Goal: Transaction & Acquisition: Purchase product/service

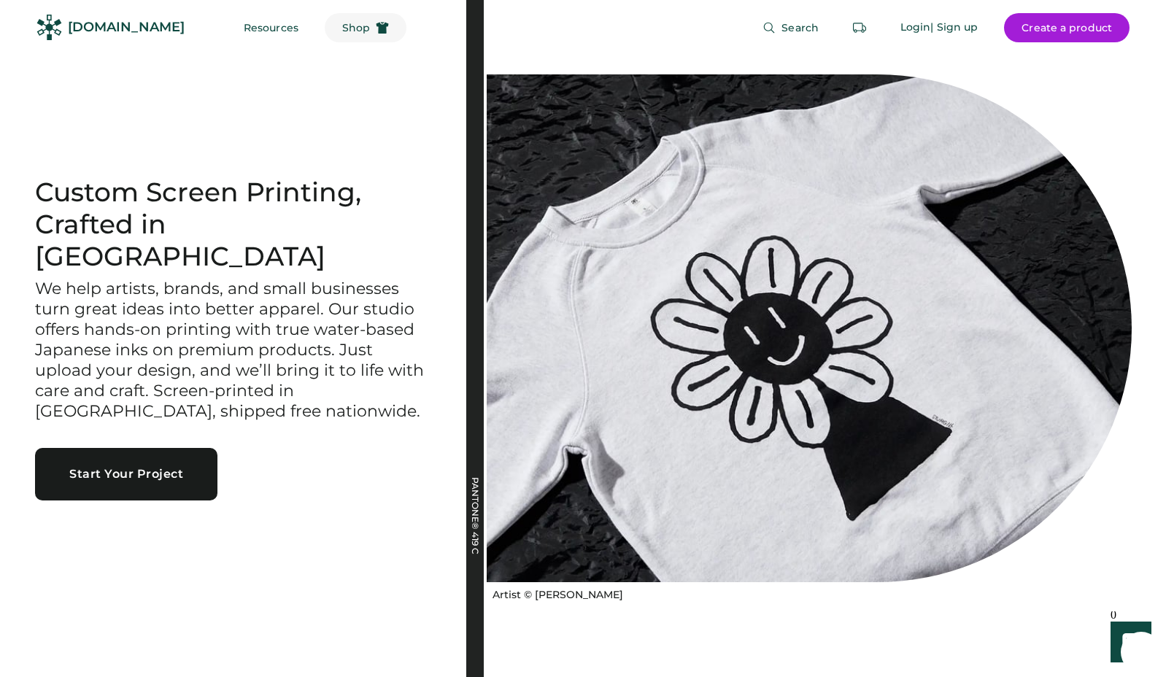
click at [342, 28] on span "Shop" at bounding box center [356, 28] width 28 height 10
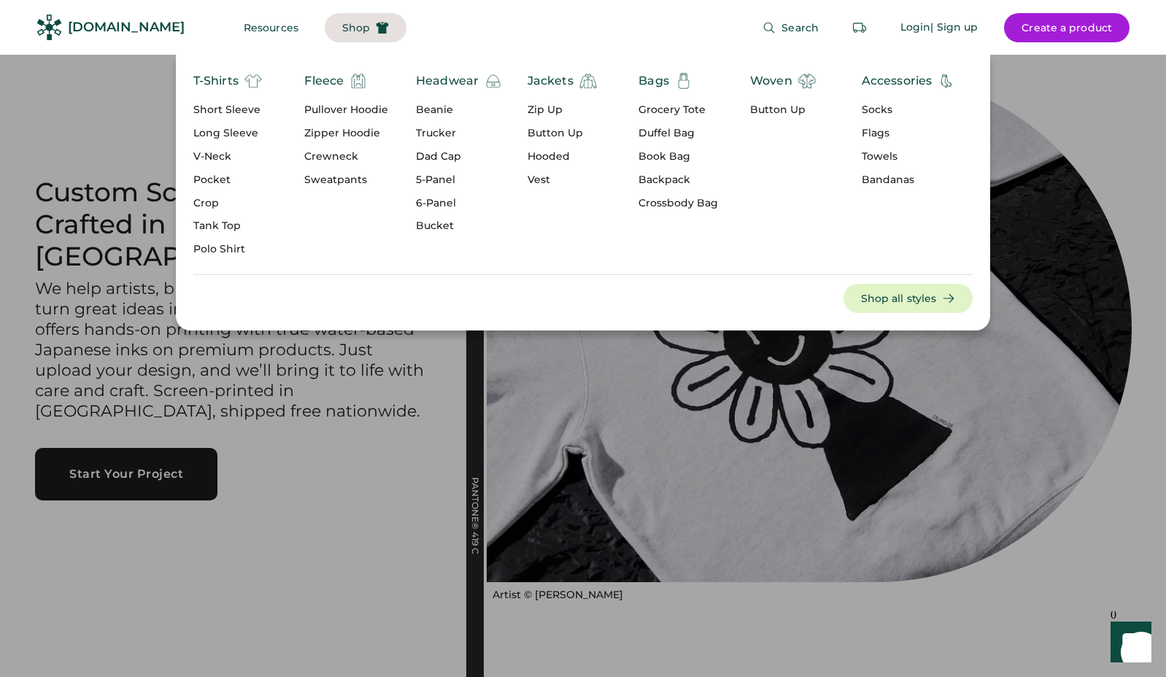
click at [235, 107] on div "Short Sleeve" at bounding box center [227, 110] width 69 height 15
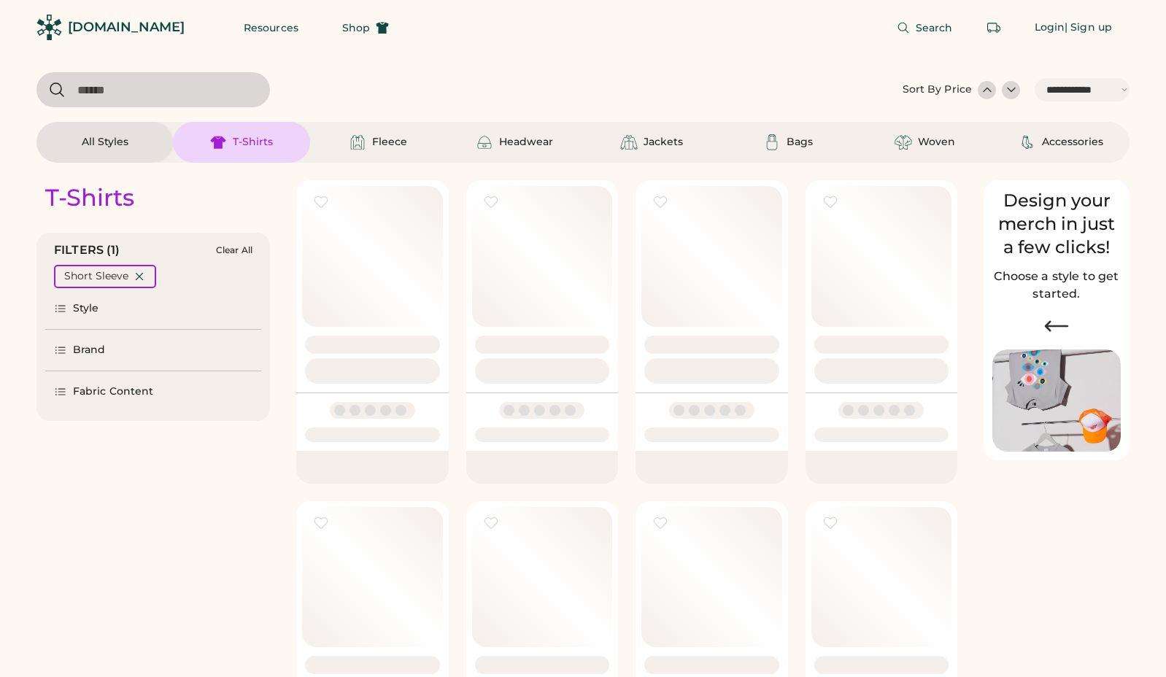
select select "*****"
select select "*"
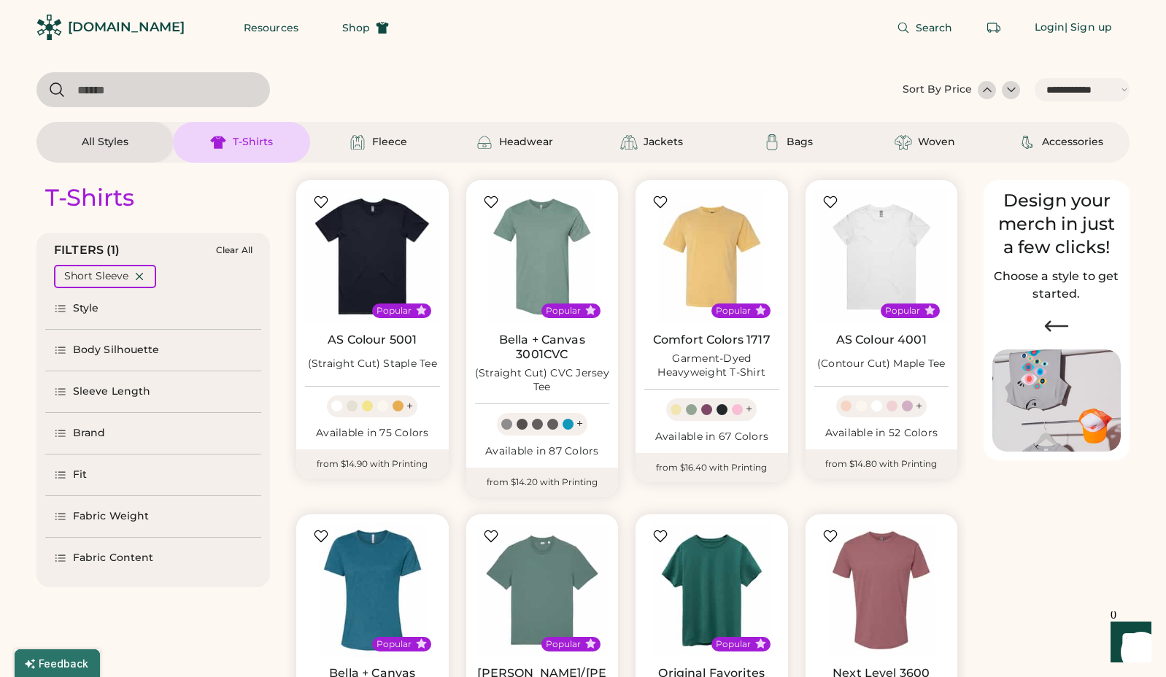
drag, startPoint x: 108, startPoint y: 428, endPoint x: 124, endPoint y: 417, distance: 19.0
click at [108, 428] on div "Brand" at bounding box center [153, 433] width 216 height 41
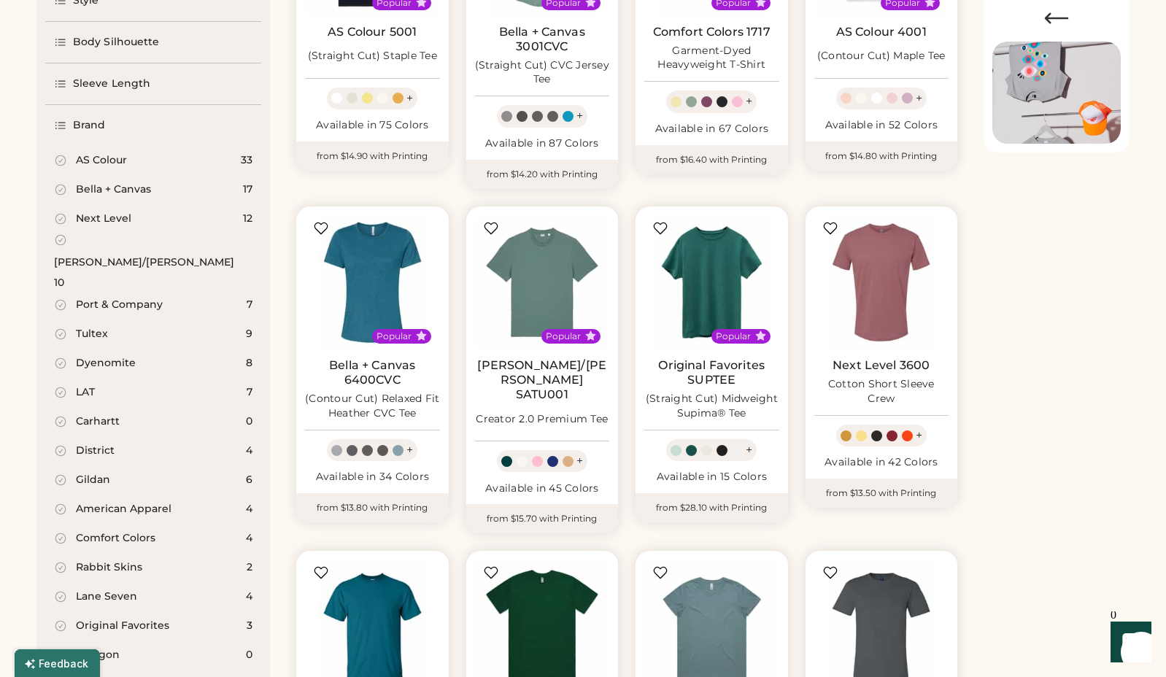
scroll to position [311, 0]
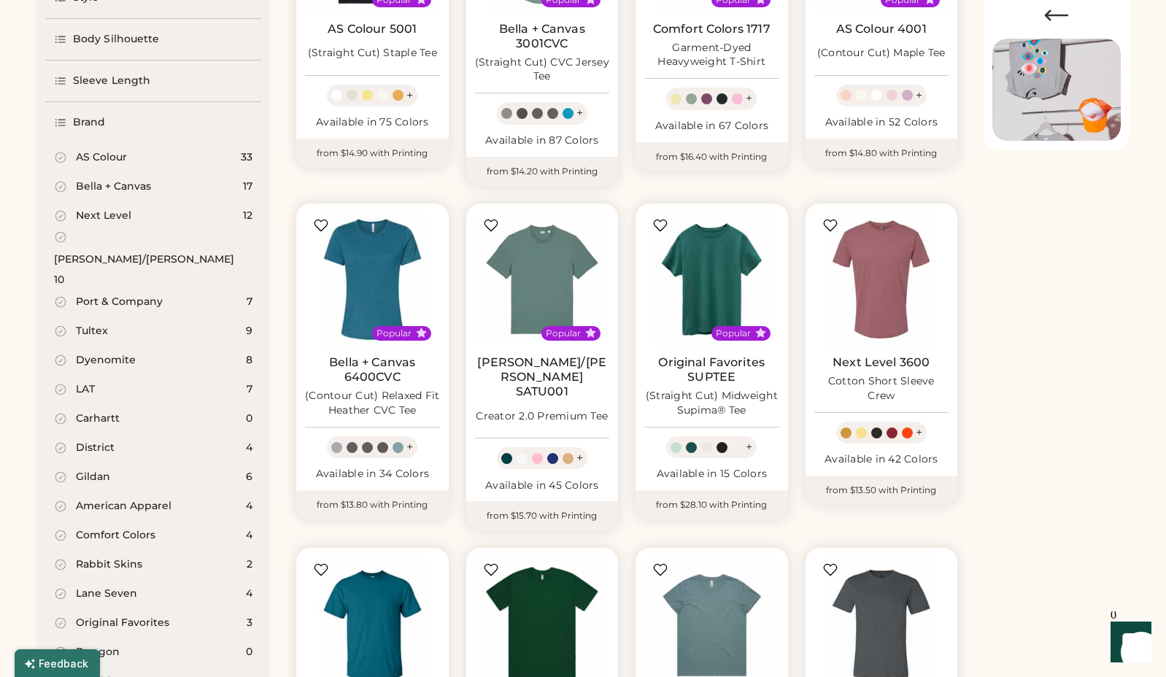
click at [120, 252] on div "[PERSON_NAME]/[PERSON_NAME]" at bounding box center [144, 259] width 180 height 15
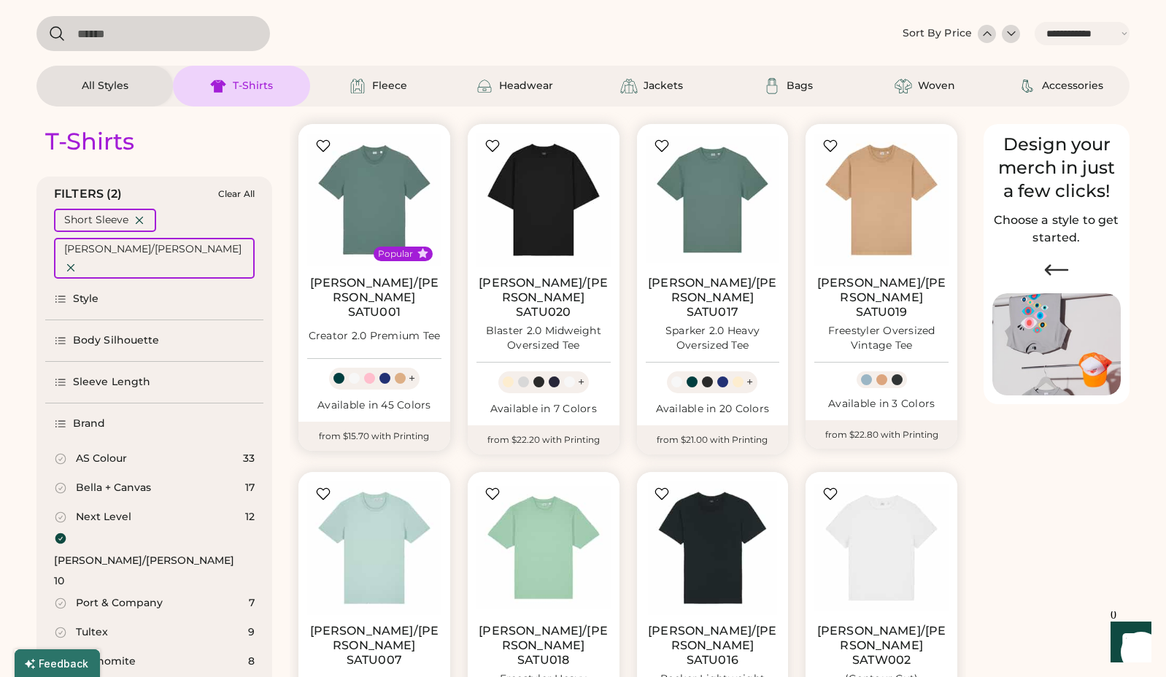
scroll to position [18, 0]
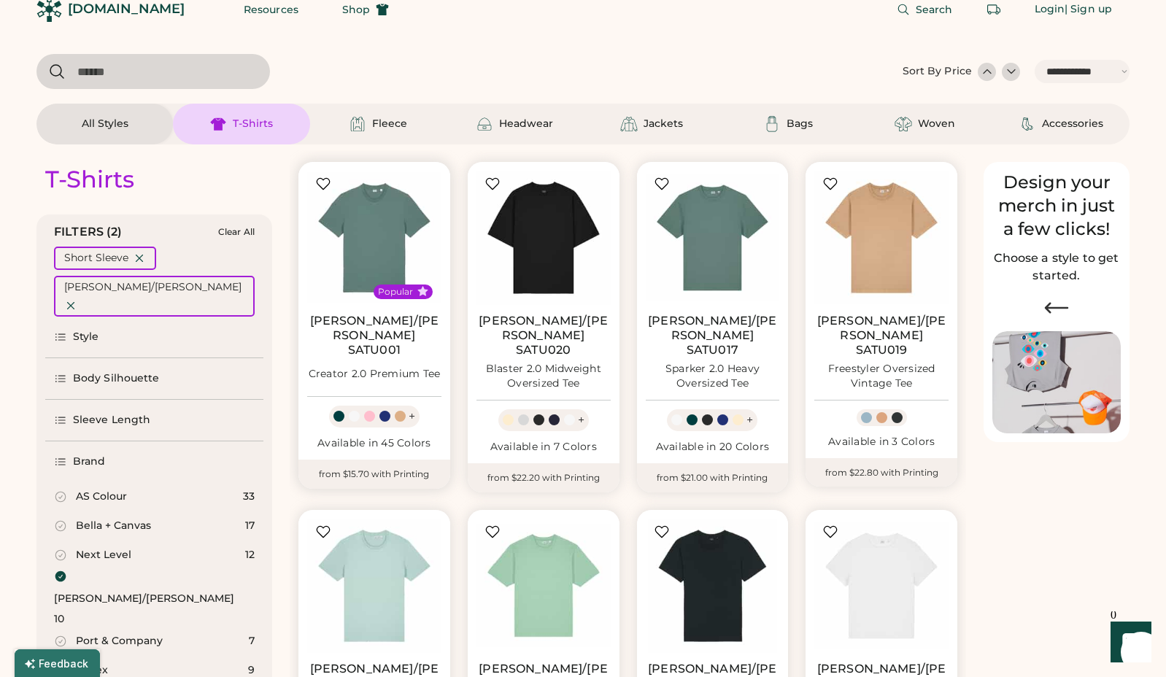
click at [368, 320] on link "Stanley/Stella SATU001" at bounding box center [374, 336] width 134 height 44
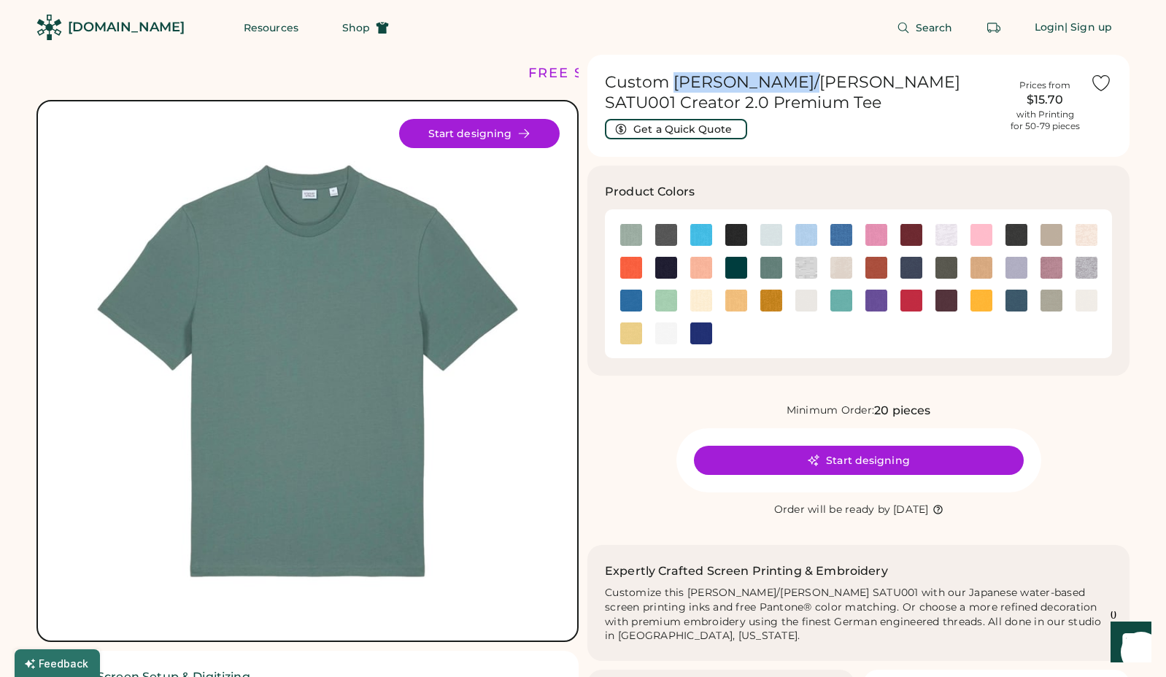
drag, startPoint x: 674, startPoint y: 80, endPoint x: 775, endPoint y: 82, distance: 101.5
click at [775, 82] on h1 "Custom [PERSON_NAME]/[PERSON_NAME] SATU001 Creator 2.0 Premium Tee" at bounding box center [802, 92] width 395 height 41
copy h1 "[PERSON_NAME]/[PERSON_NAME]"
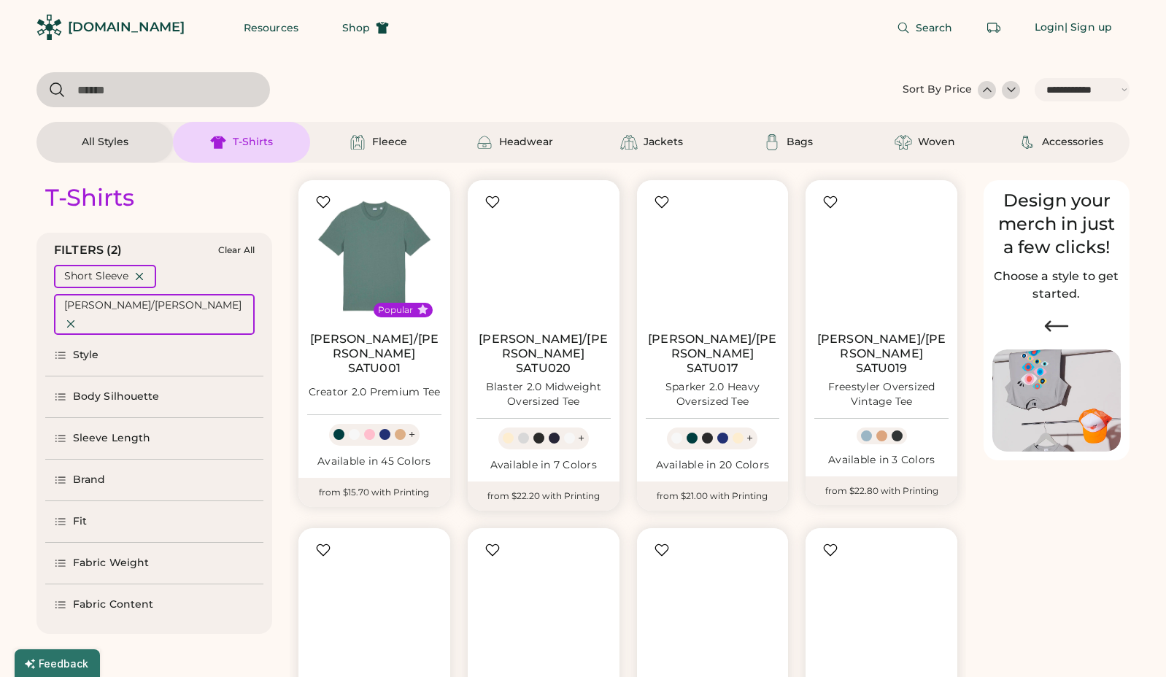
select select "*****"
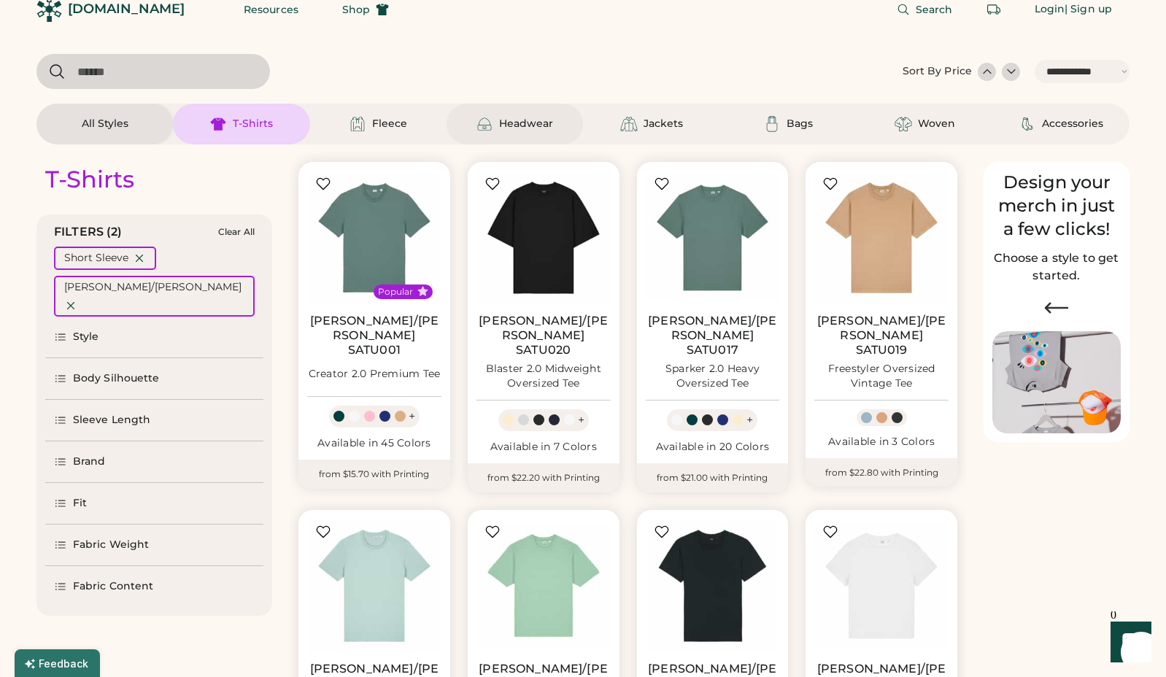
click at [523, 118] on div "Headwear" at bounding box center [526, 124] width 54 height 15
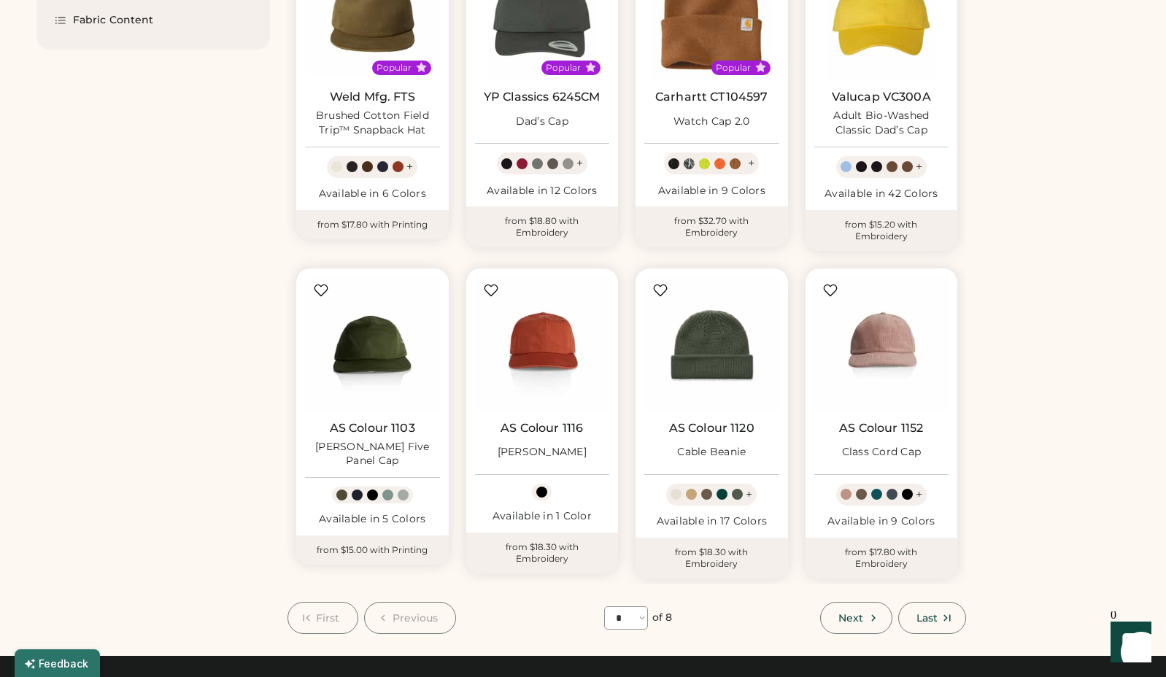
scroll to position [638, 0]
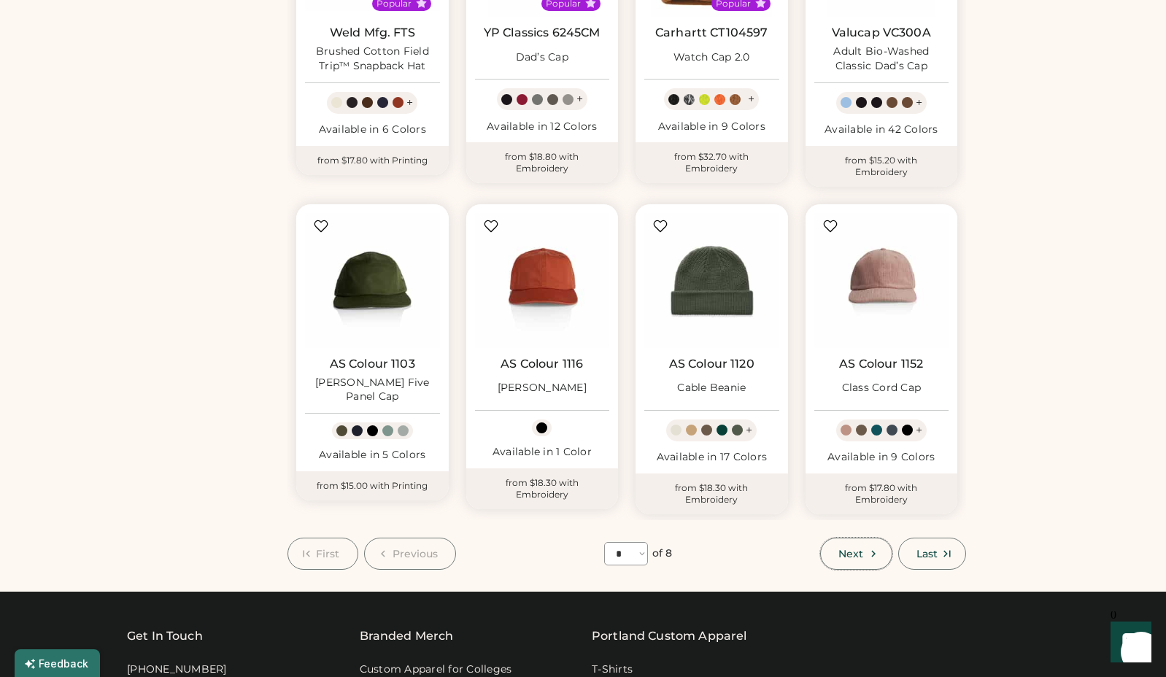
click at [879, 546] on button "Next" at bounding box center [856, 554] width 72 height 32
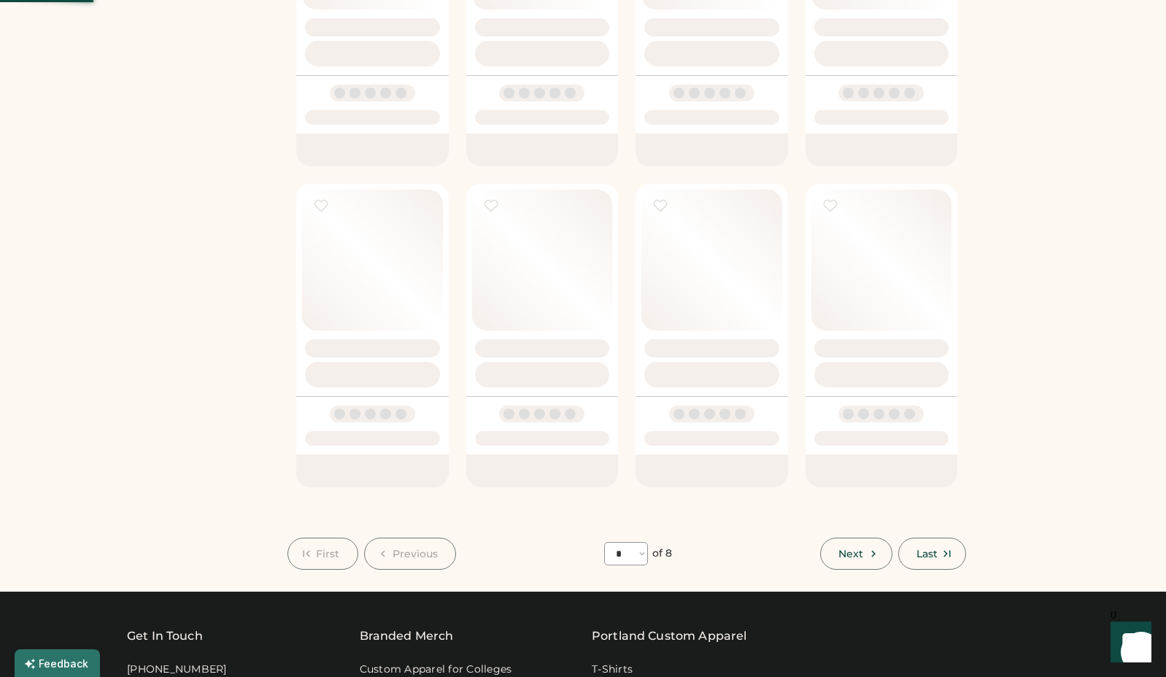
select select "*"
